Goal: Task Accomplishment & Management: Manage account settings

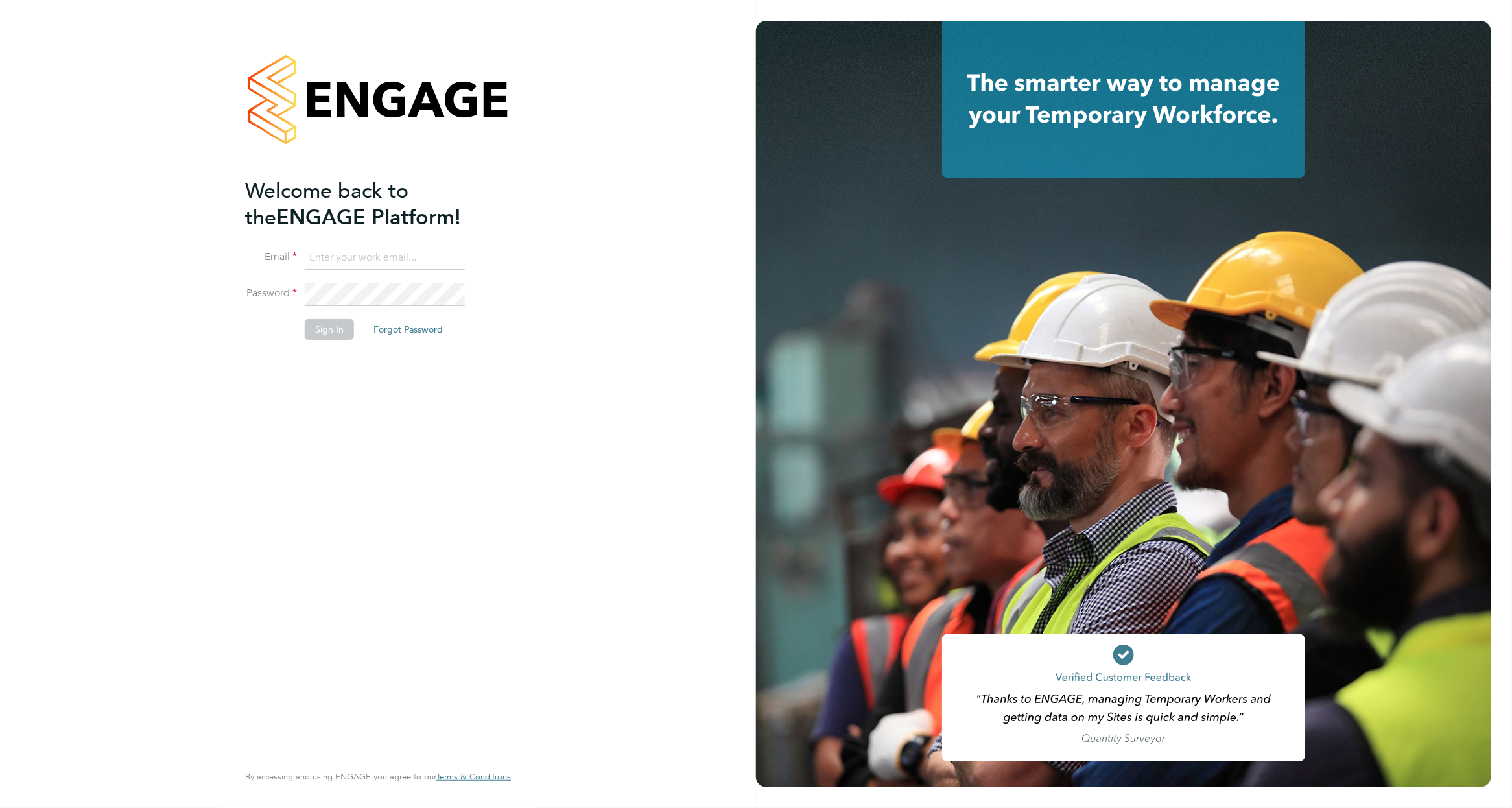
click at [358, 266] on input at bounding box center [384, 258] width 160 height 24
type input "dan.fitton@randstadcpe.com"
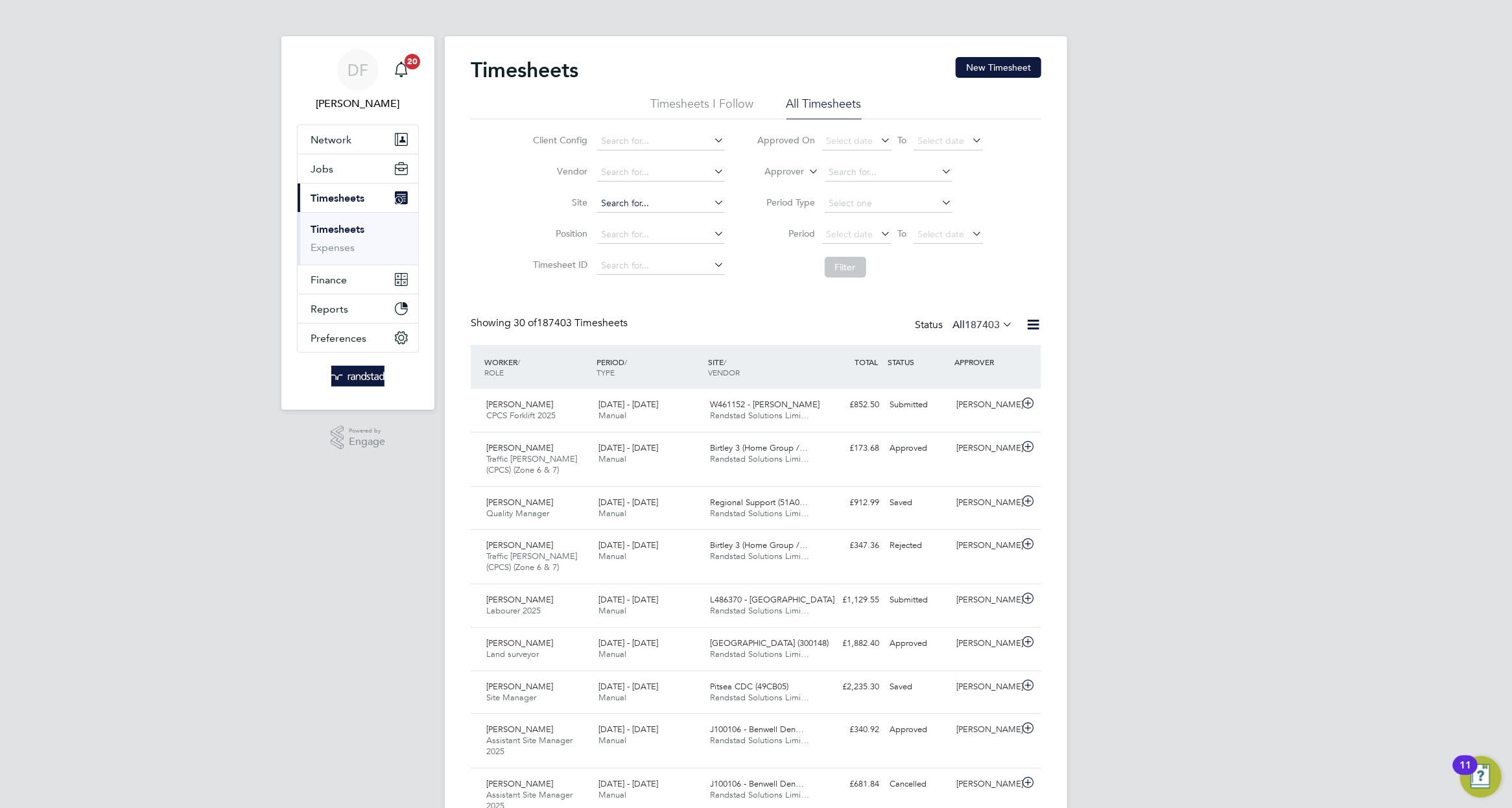
click at [634, 201] on input at bounding box center [660, 203] width 128 height 18
click at [688, 217] on b "[PERSON_NAME]" at bounding box center [679, 221] width 75 height 11
type input "N470232- [PERSON_NAME]"
click at [864, 267] on button "Filter" at bounding box center [845, 267] width 41 height 21
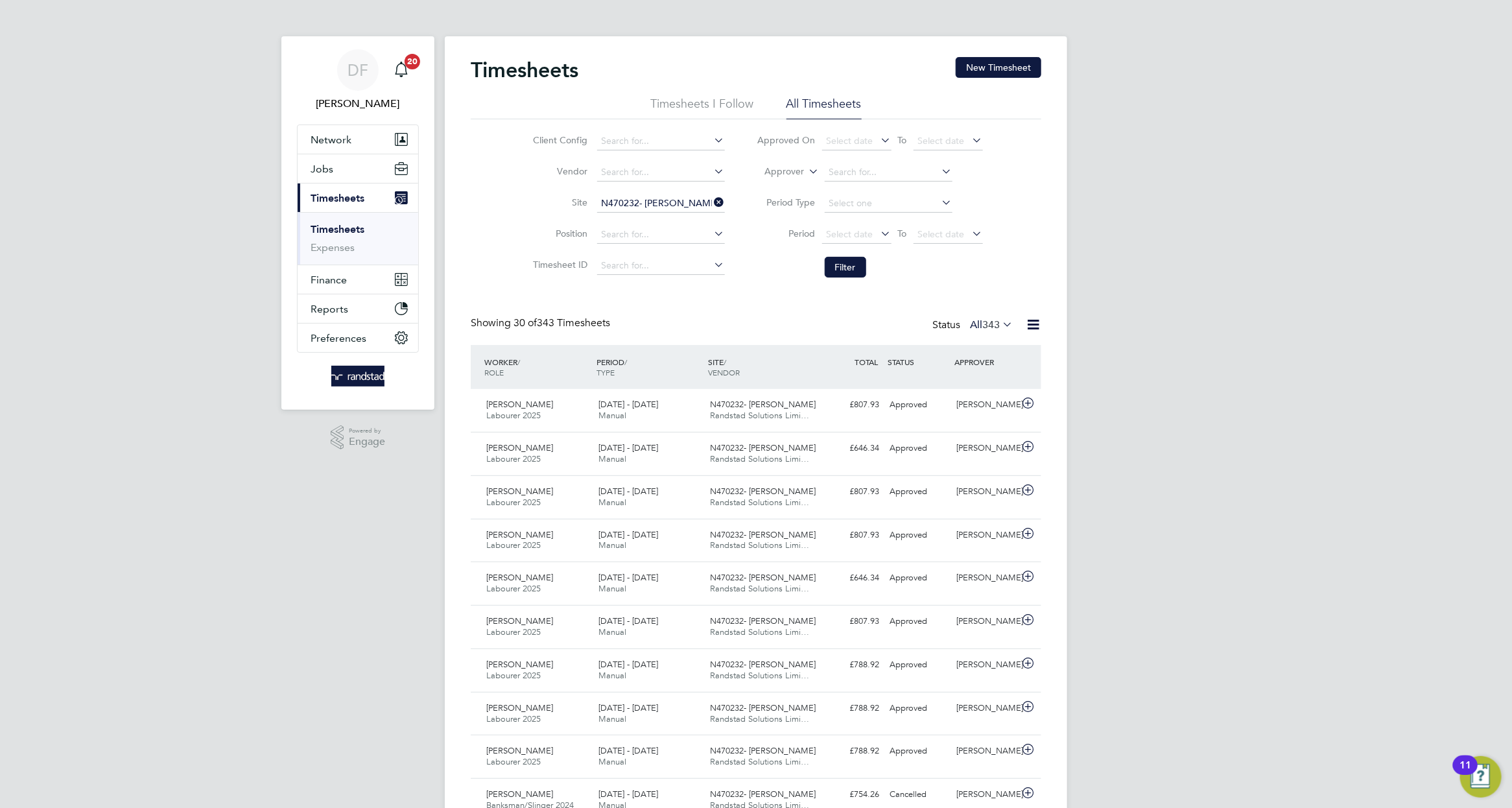
click at [821, 107] on li "All Timesheets" at bounding box center [824, 107] width 75 height 24
click at [712, 207] on icon at bounding box center [712, 201] width 0 height 18
click at [644, 207] on input at bounding box center [660, 203] width 128 height 18
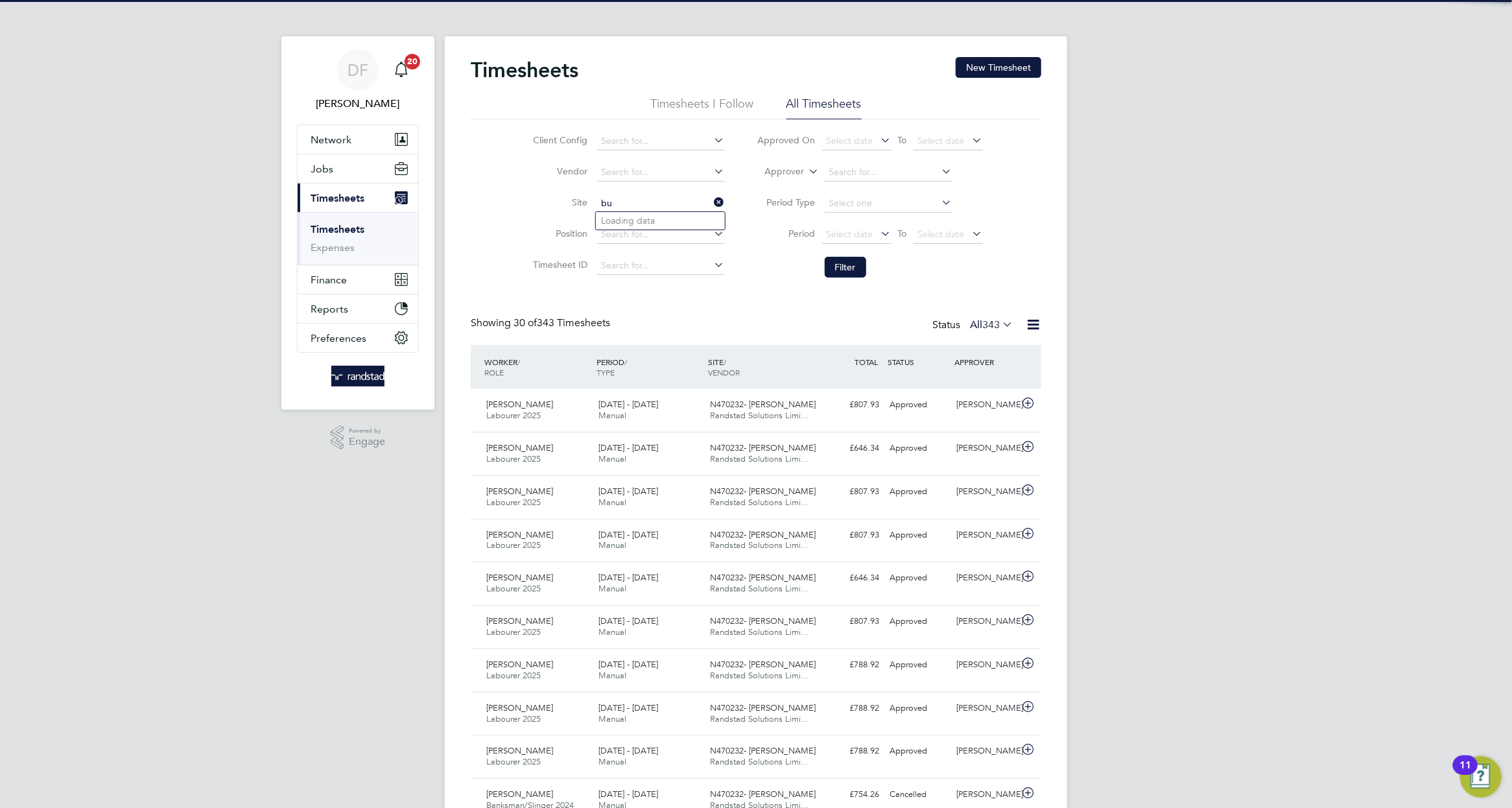
type input "b"
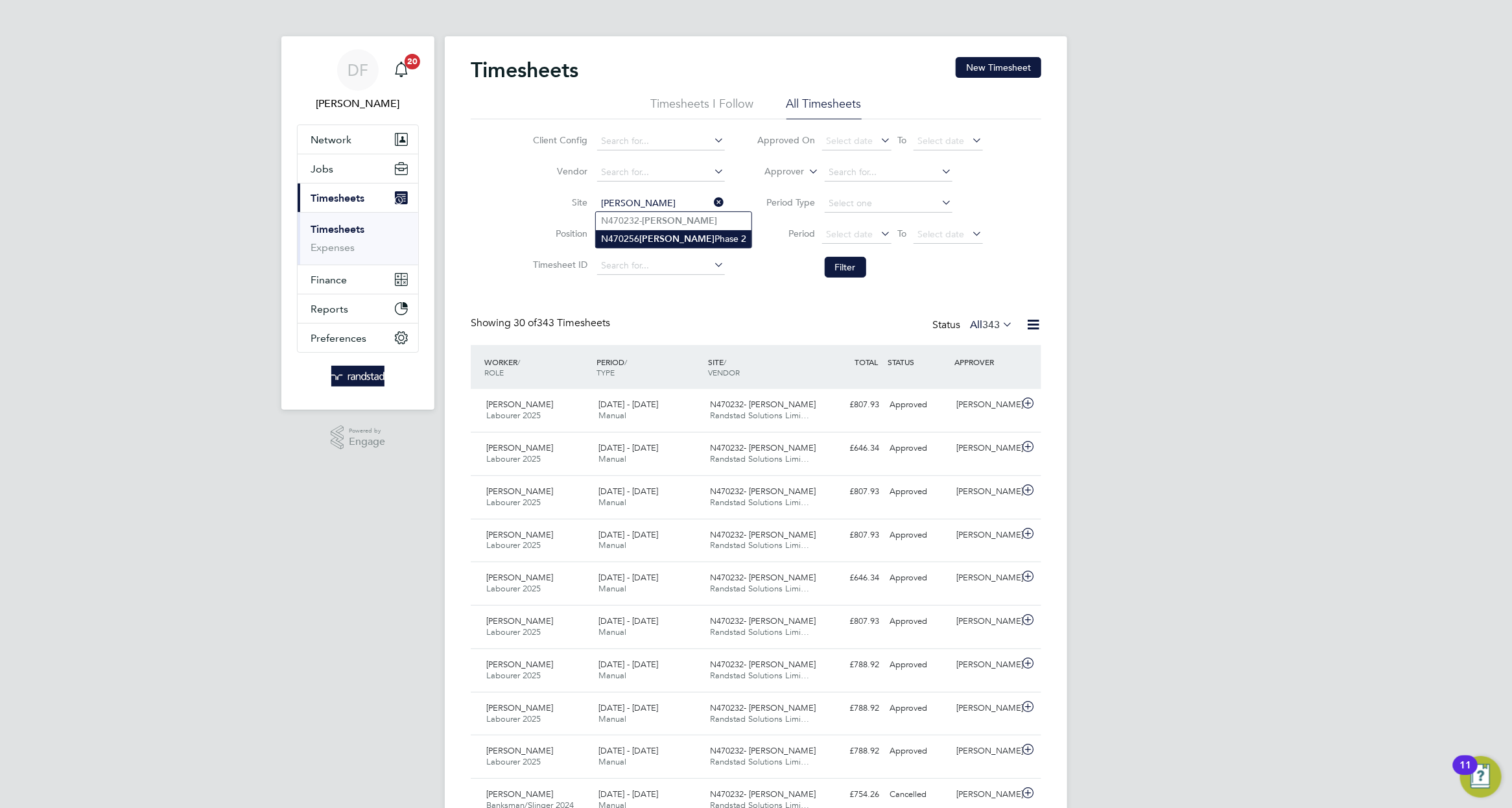
click at [637, 236] on li "N470256 [PERSON_NAME] Phase 2" at bounding box center [674, 239] width 156 height 18
type input "N470256 [PERSON_NAME] Phase 2"
click at [848, 274] on button "Filter" at bounding box center [845, 267] width 41 height 21
click at [712, 206] on icon at bounding box center [712, 201] width 0 height 18
click at [638, 205] on input at bounding box center [660, 203] width 128 height 18
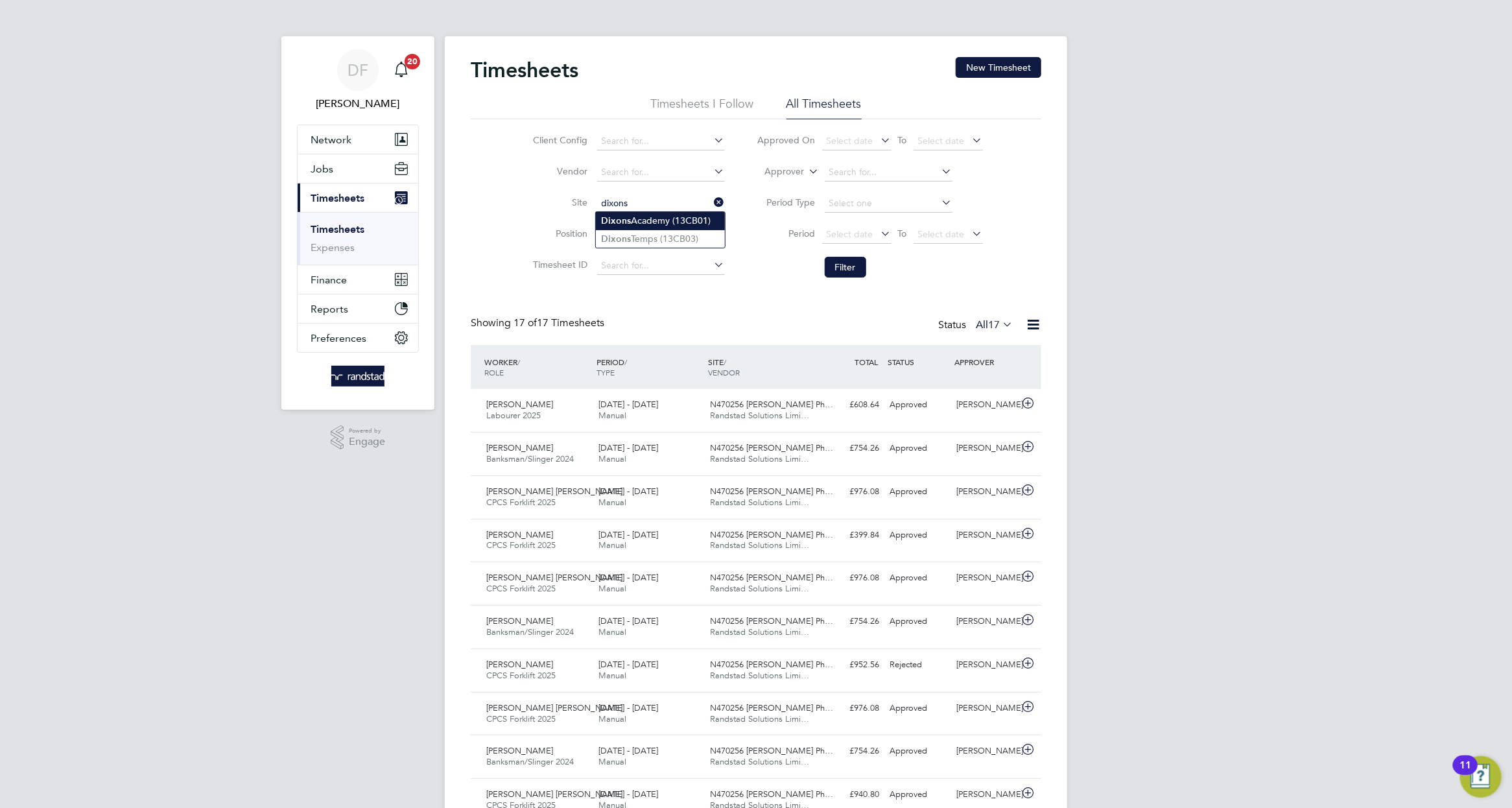
click at [636, 222] on li "[GEOGRAPHIC_DATA] (13CB01)" at bounding box center [660, 221] width 129 height 18
type input "[GEOGRAPHIC_DATA] (13CB01)"
click at [851, 264] on button "Filter" at bounding box center [845, 267] width 41 height 21
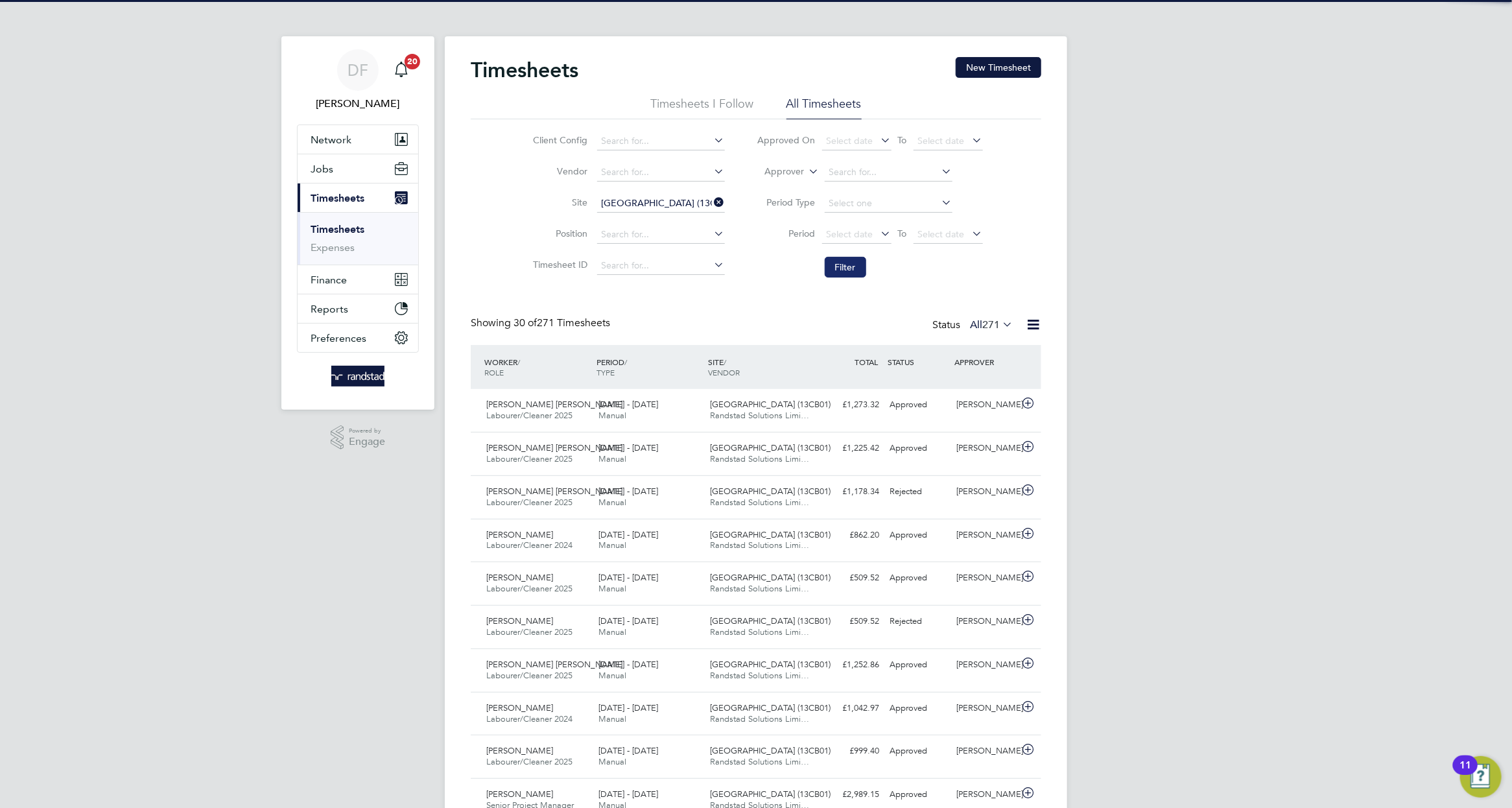
scroll to position [32, 112]
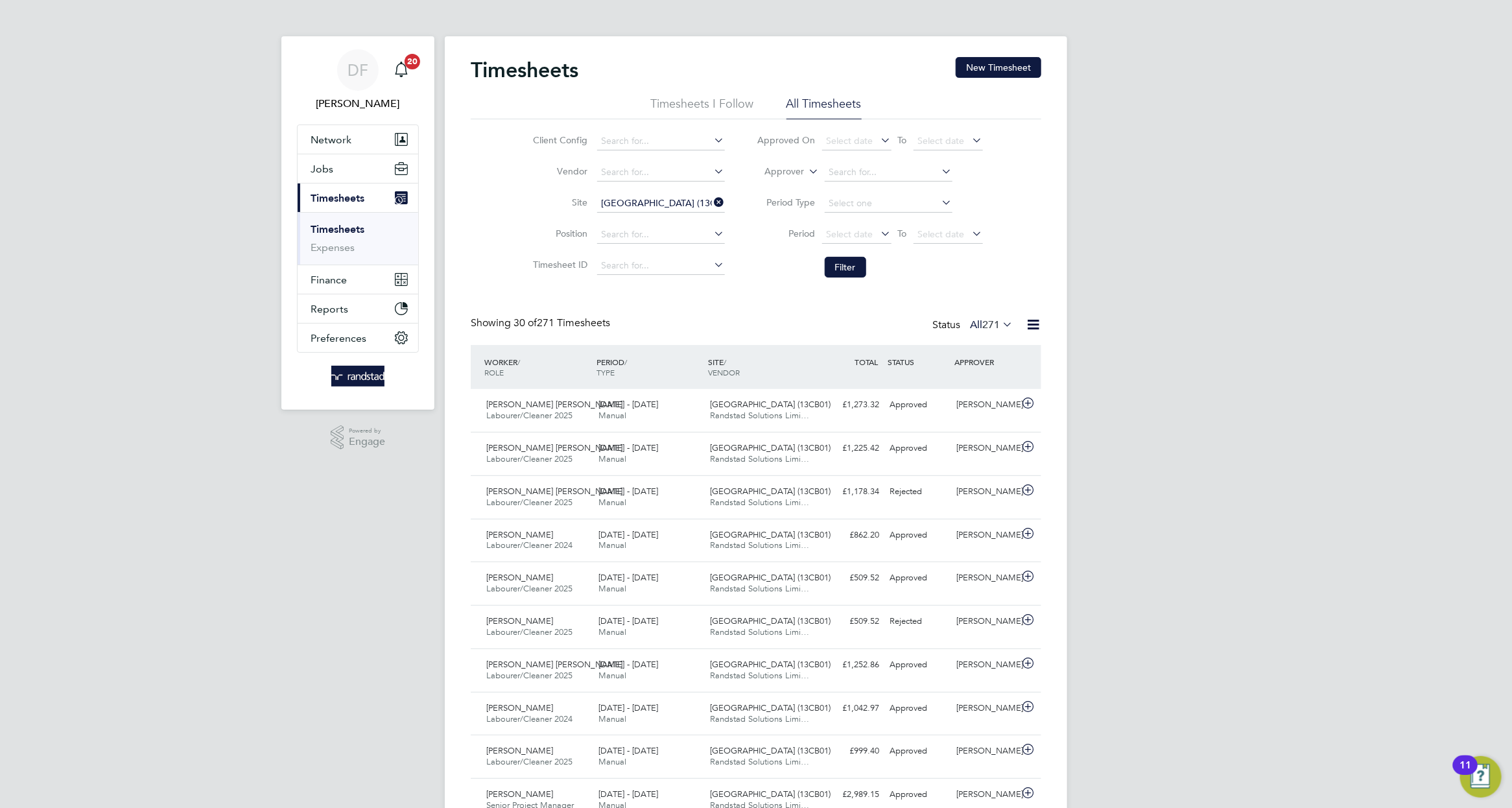
click at [712, 204] on icon at bounding box center [712, 201] width 0 height 18
click at [686, 206] on input at bounding box center [660, 203] width 128 height 18
type input "w"
click at [668, 285] on li "N470252 - [PERSON_NAME]" at bounding box center [686, 290] width 179 height 17
type input "N470252 - [PERSON_NAME]"
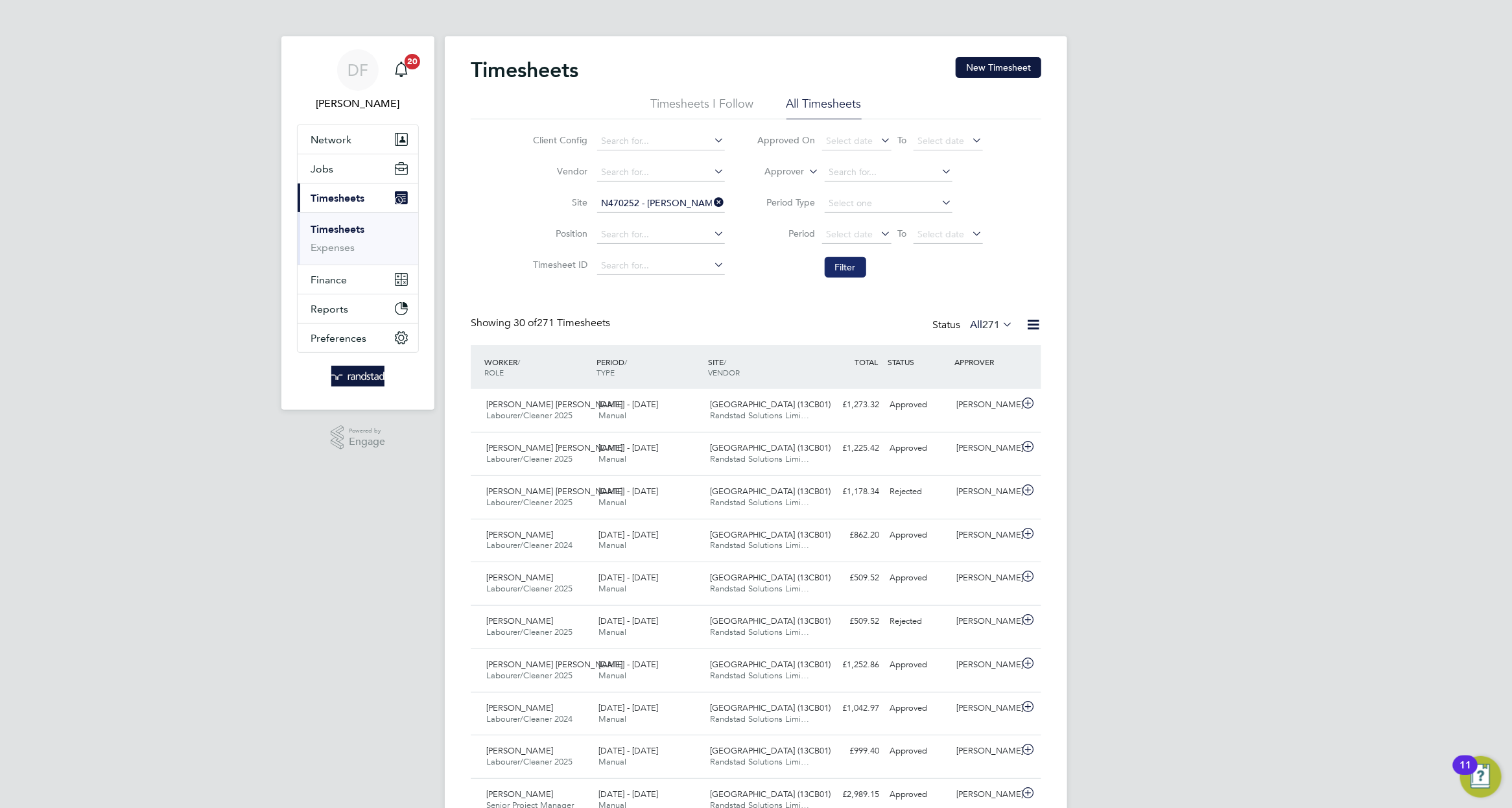
click at [857, 274] on button "Filter" at bounding box center [845, 267] width 41 height 21
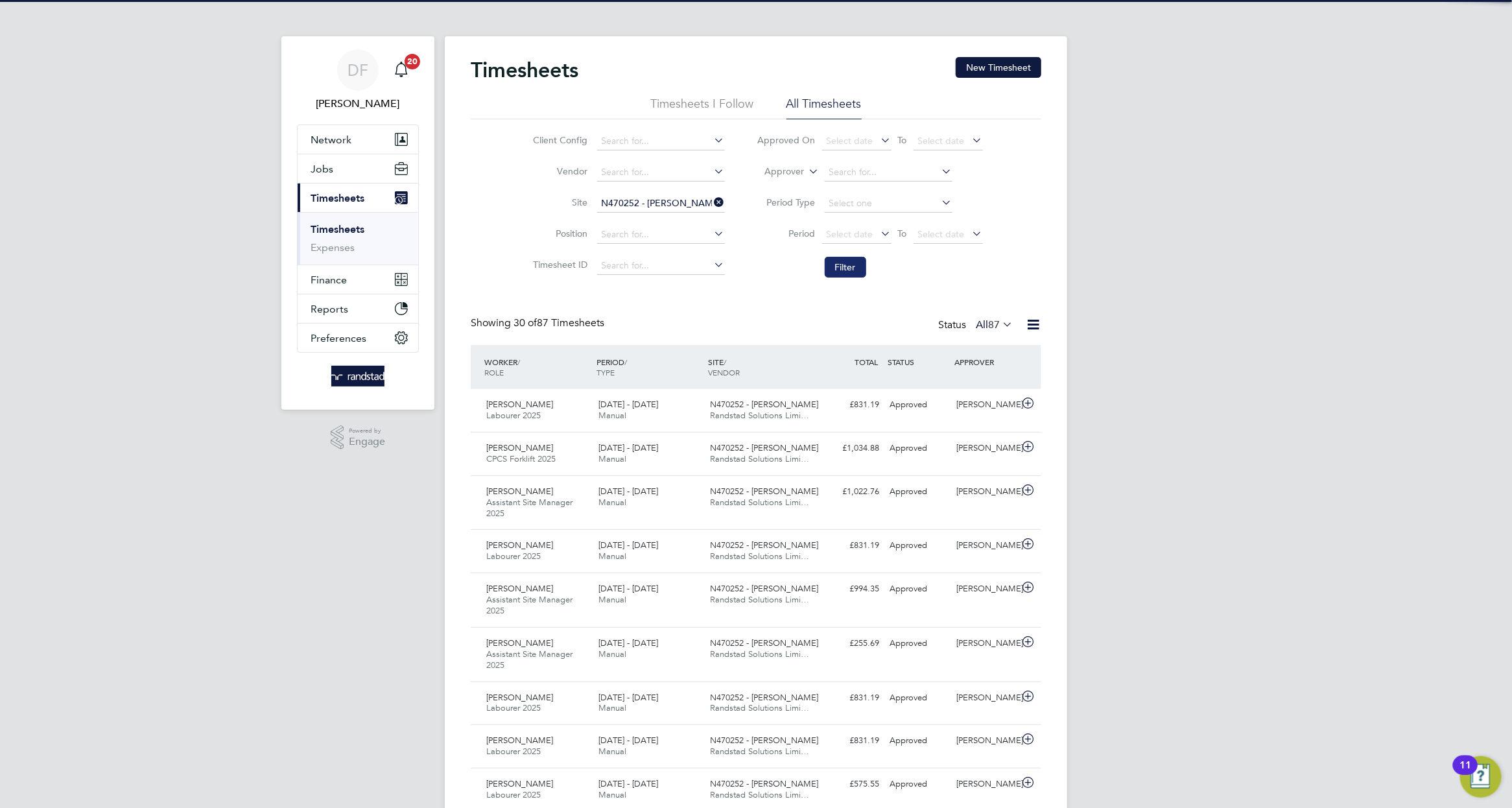
scroll to position [43, 112]
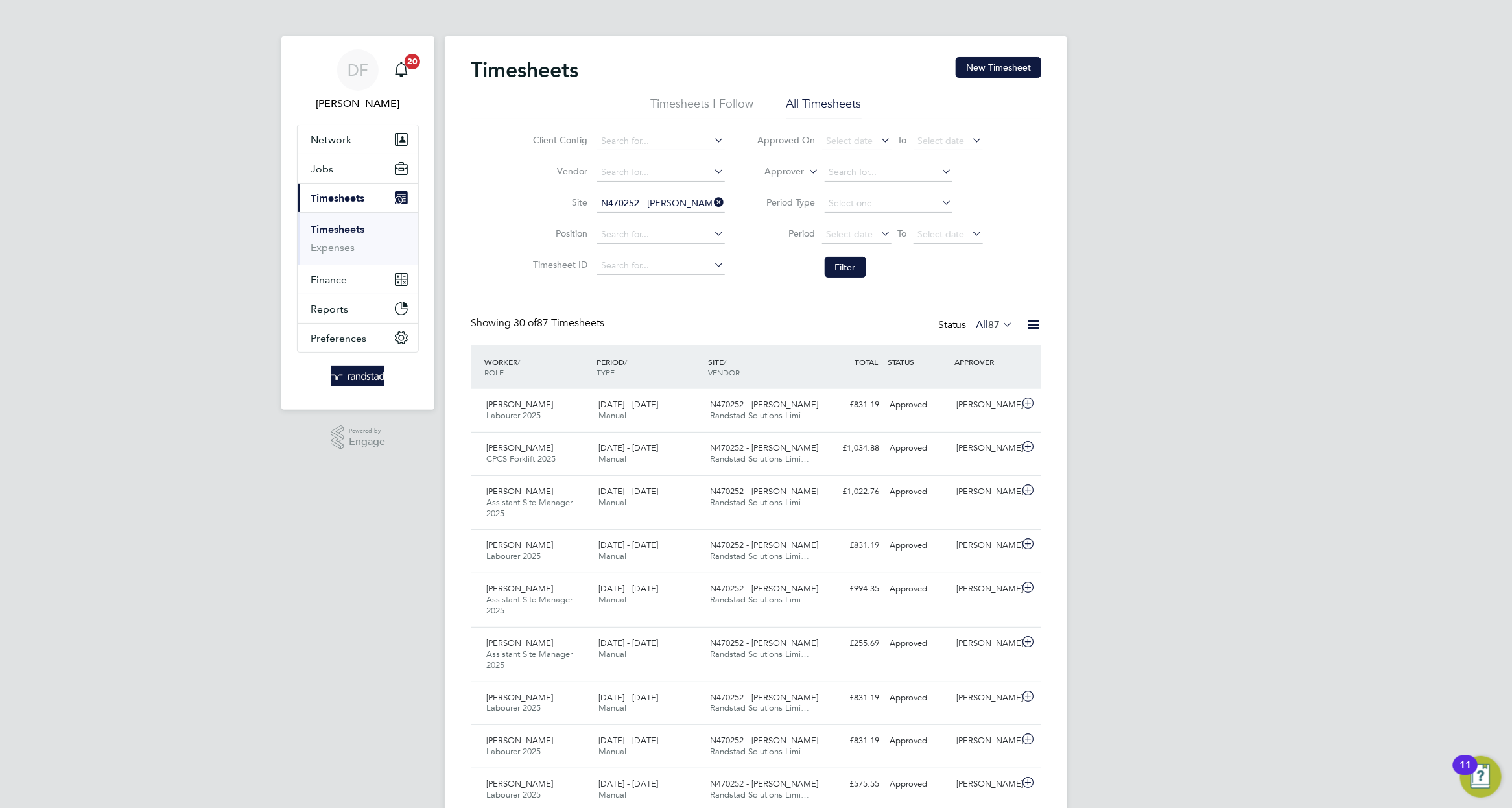
click at [712, 203] on icon at bounding box center [712, 201] width 0 height 18
click at [683, 199] on input at bounding box center [660, 203] width 128 height 18
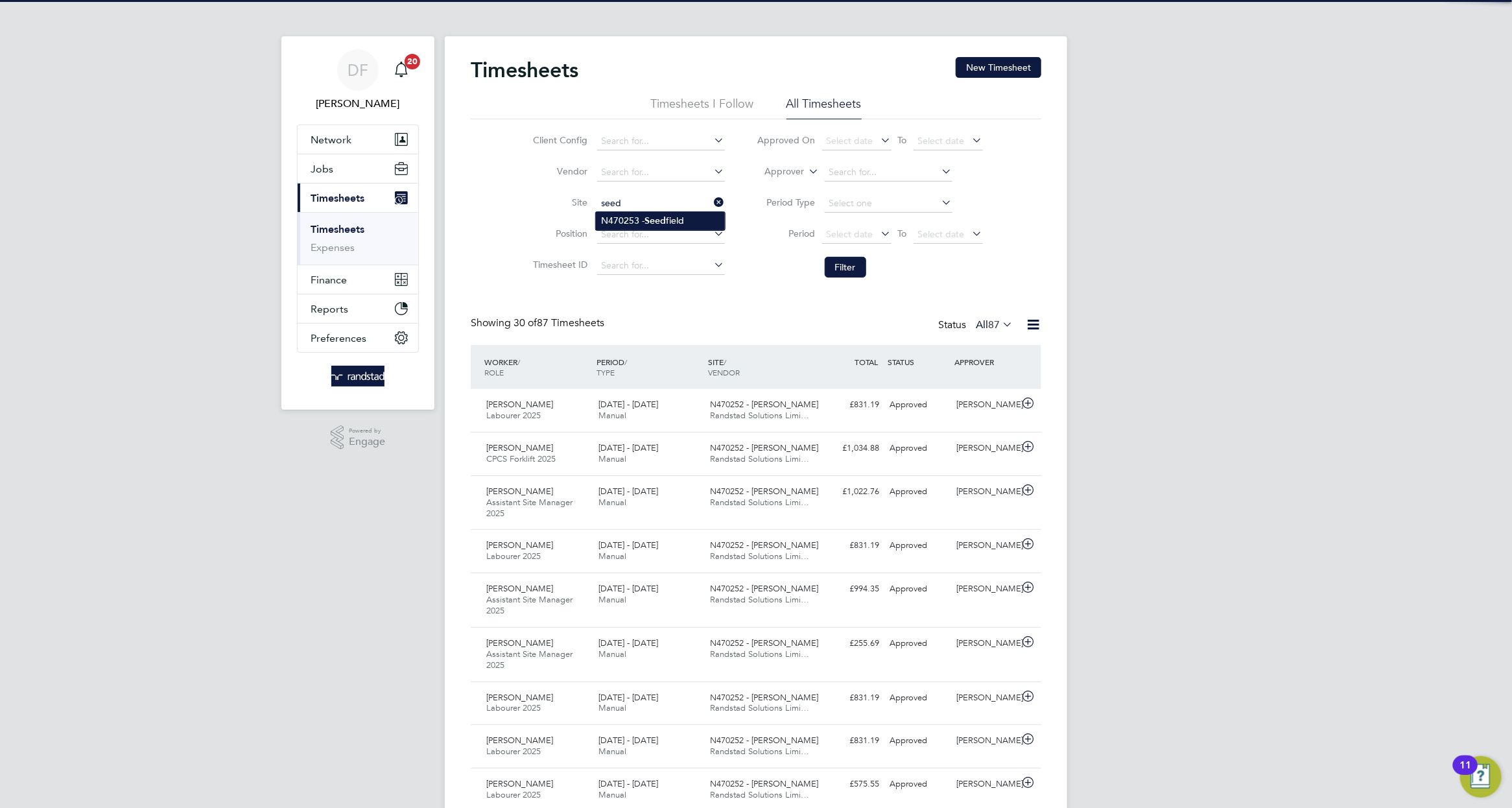
click at [664, 221] on b "Seed" at bounding box center [655, 221] width 21 height 11
type input "N470253 - Seedfield"
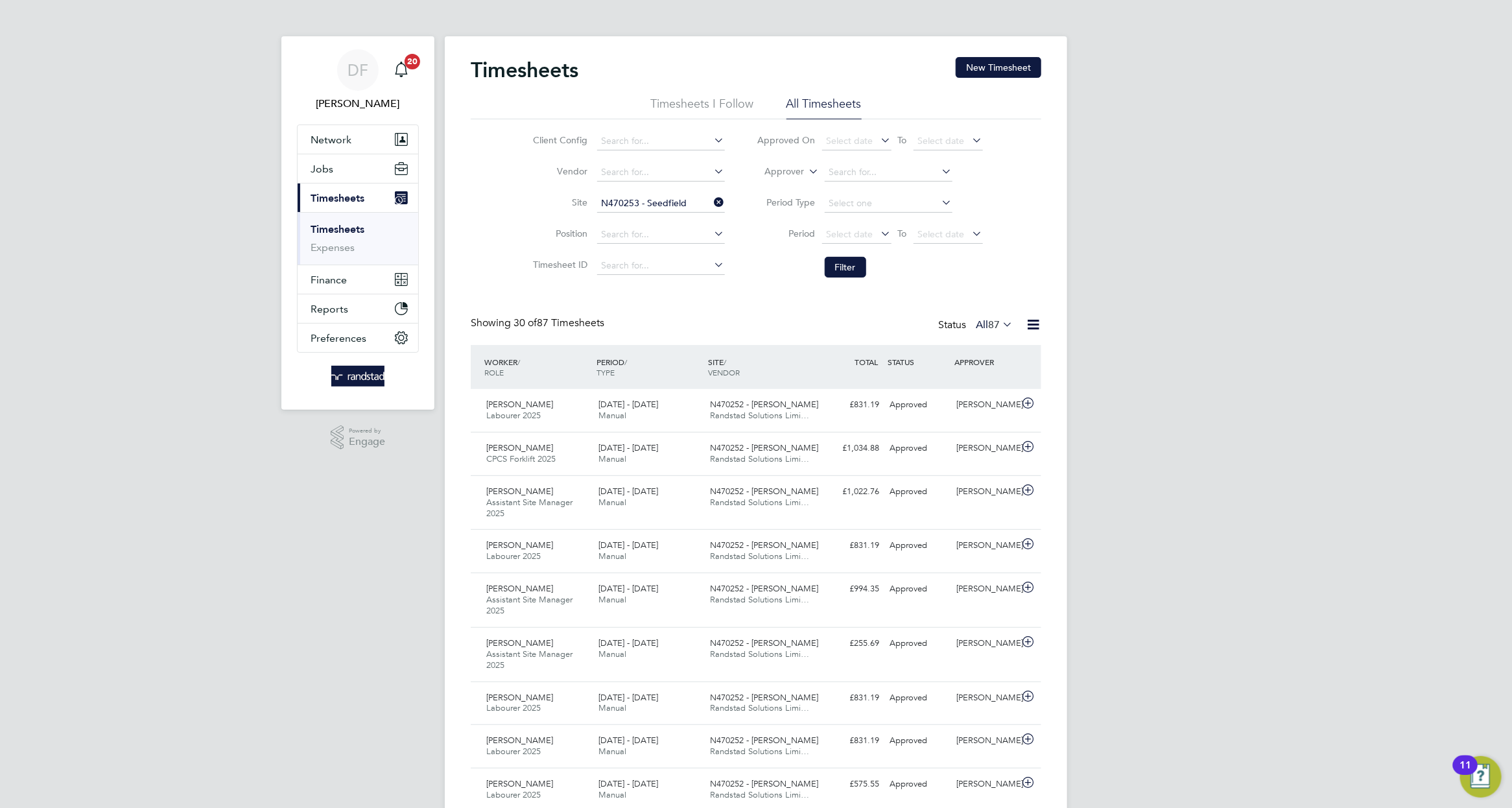
click at [870, 267] on li "Filter" at bounding box center [869, 267] width 258 height 34
click at [852, 271] on button "Filter" at bounding box center [845, 267] width 41 height 21
